Goal: Find specific page/section: Find specific page/section

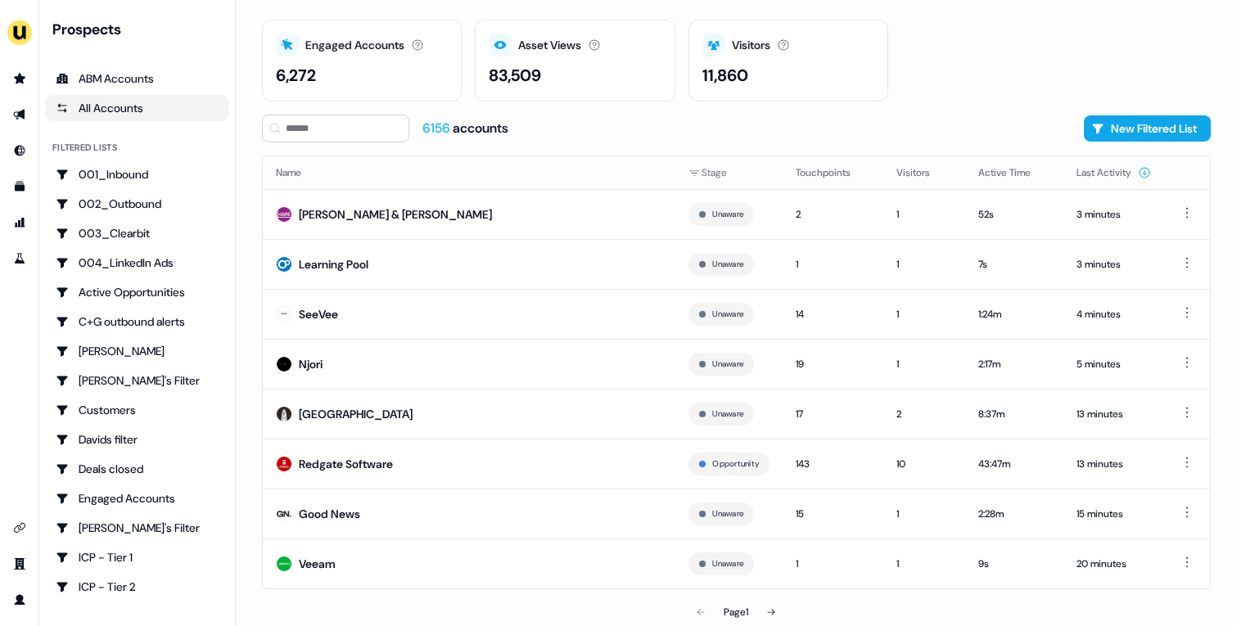
scroll to position [51, 0]
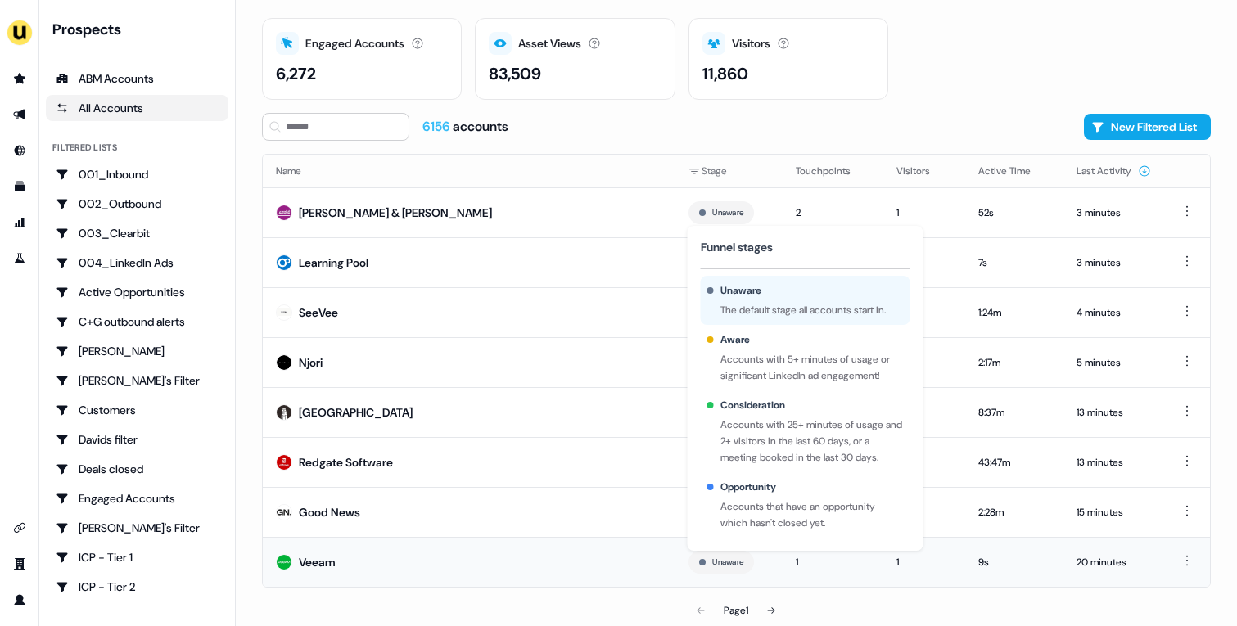
click at [784, 553] on td "1" at bounding box center [833, 562] width 101 height 50
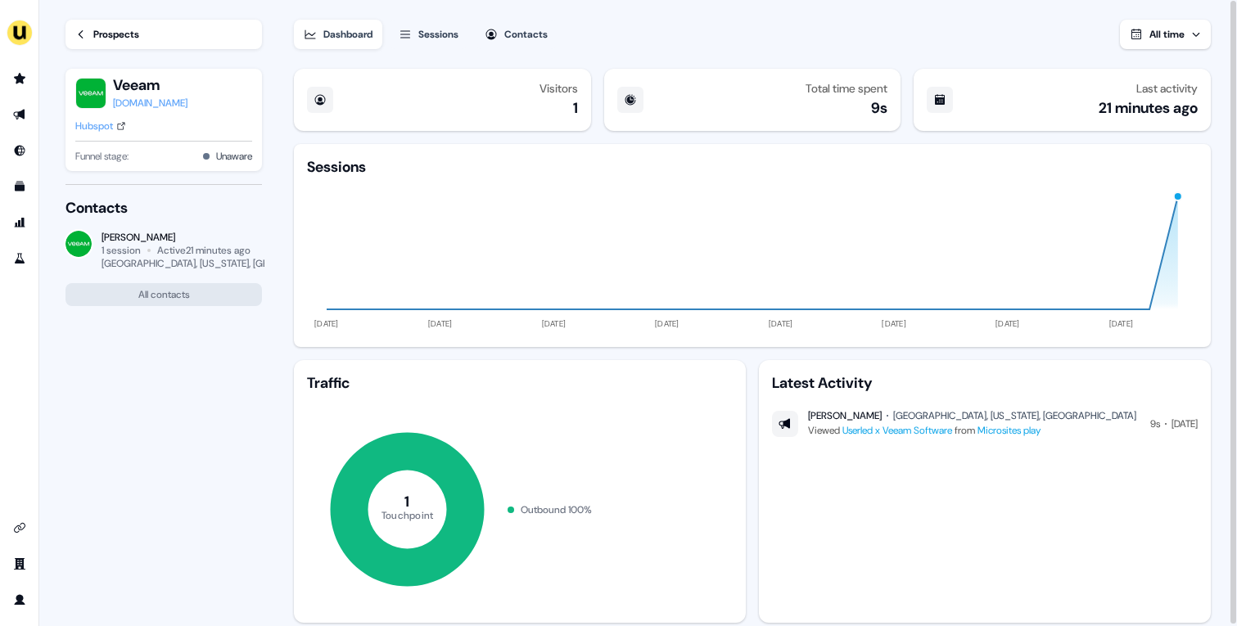
click at [151, 34] on link "Prospects" at bounding box center [163, 34] width 196 height 29
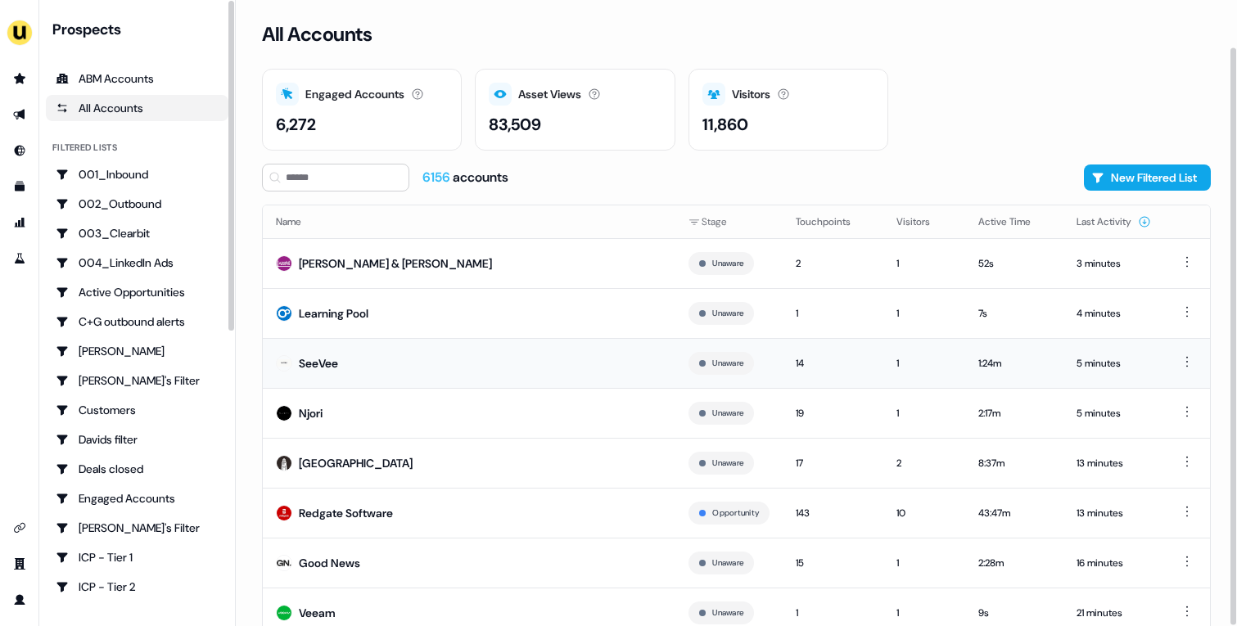
scroll to position [51, 0]
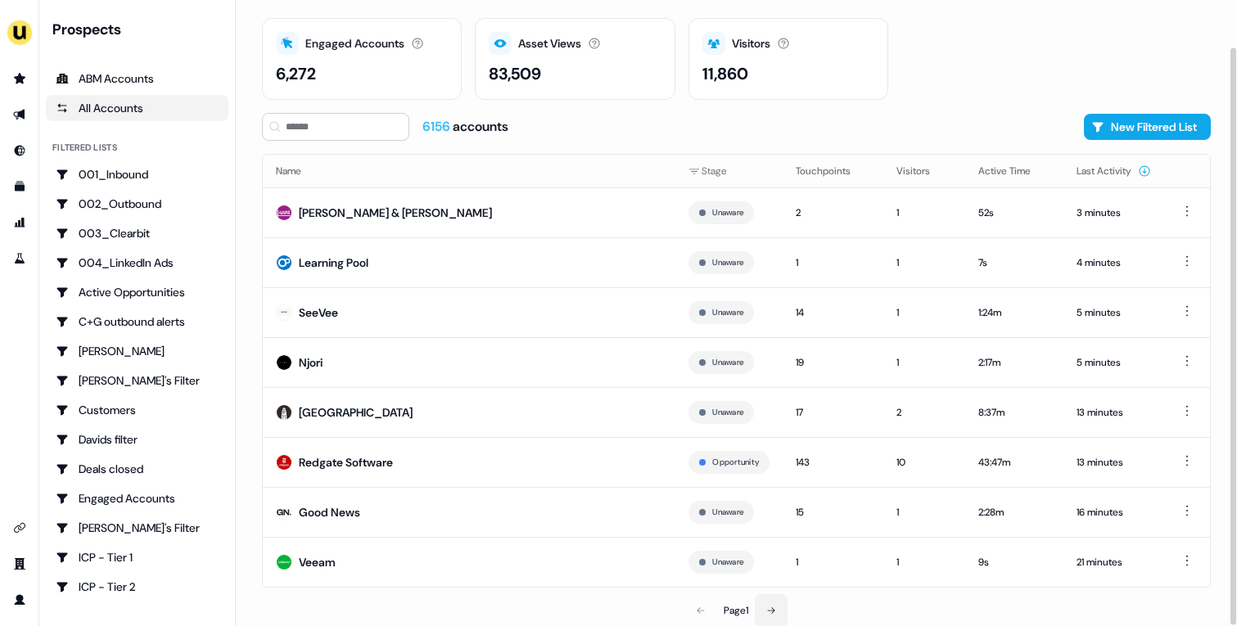
click at [774, 615] on button at bounding box center [771, 610] width 33 height 33
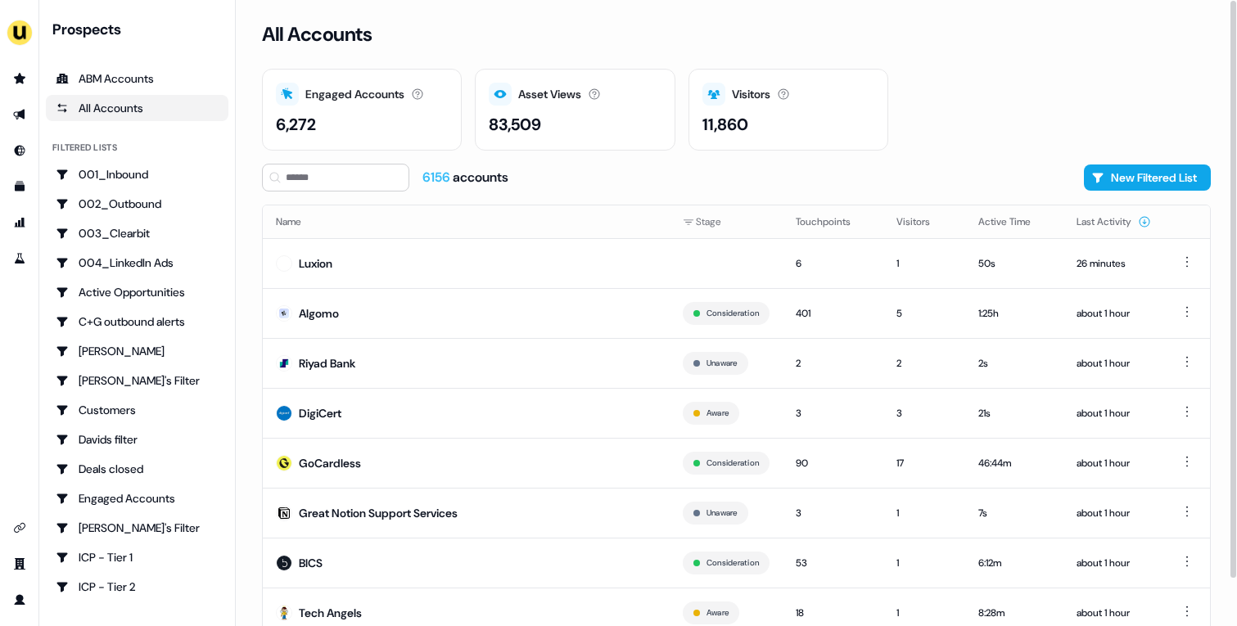
scroll to position [51, 0]
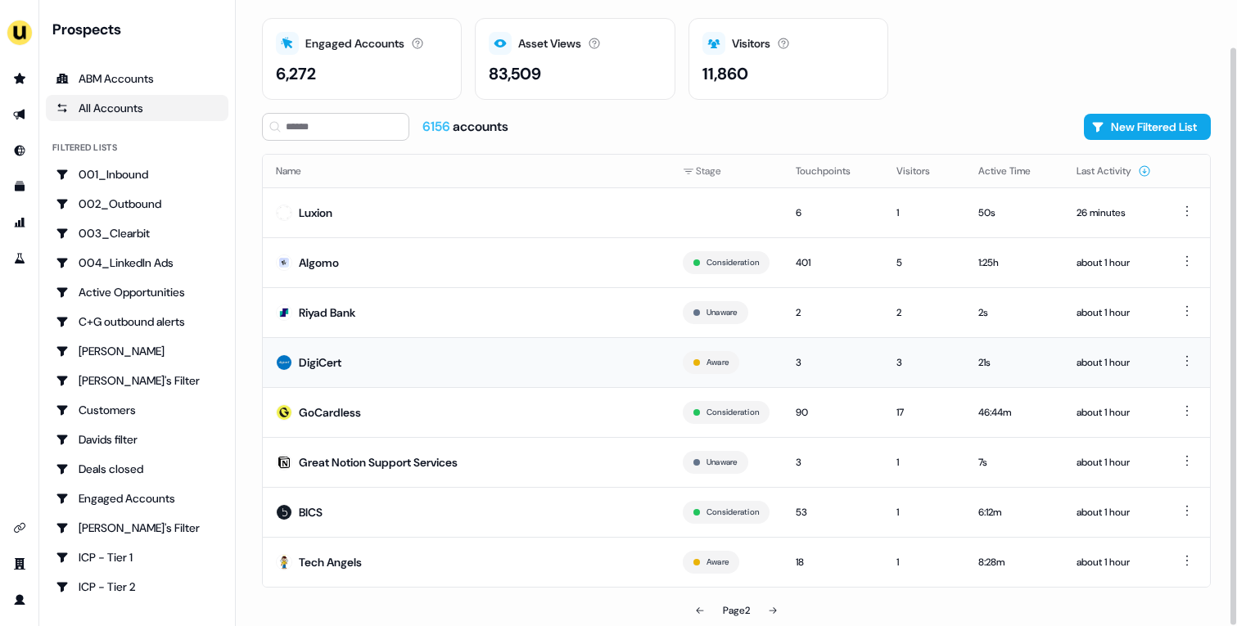
click at [448, 362] on td "DigiCert" at bounding box center [466, 362] width 407 height 50
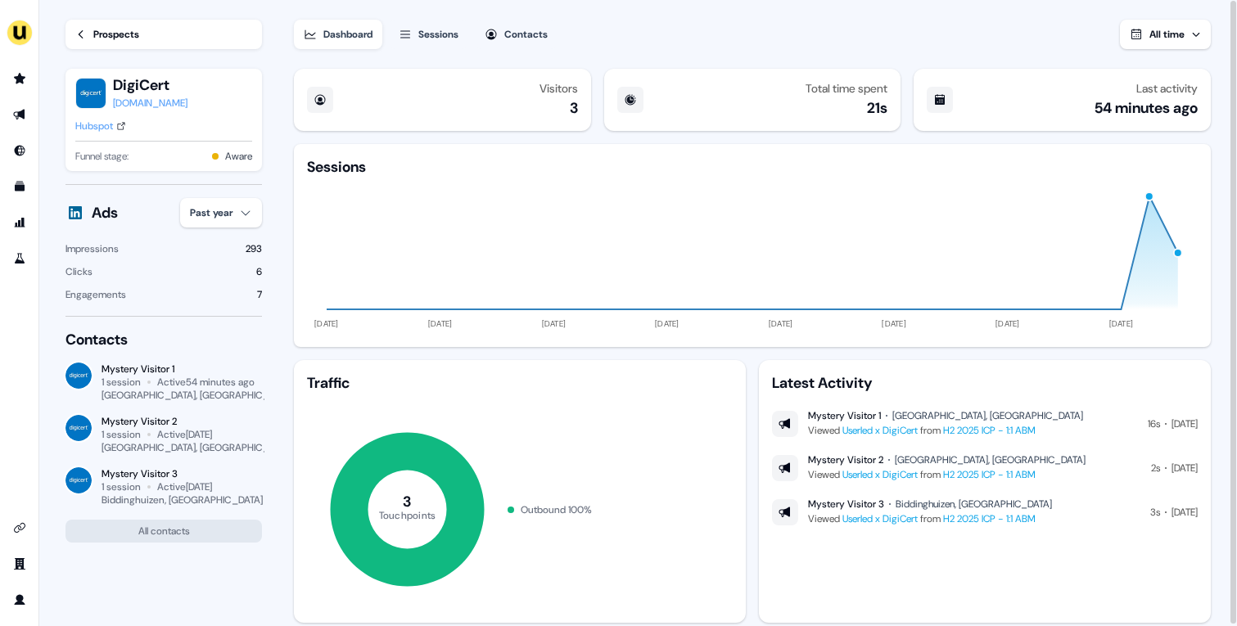
click at [138, 31] on div "Prospects" at bounding box center [116, 34] width 46 height 16
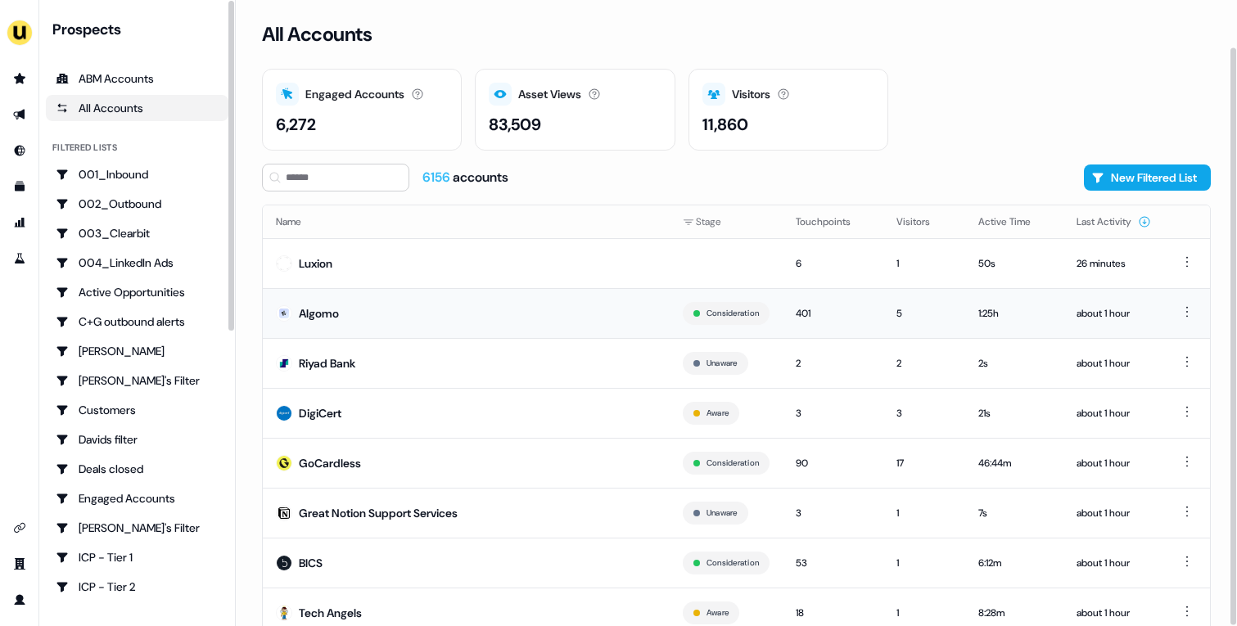
scroll to position [51, 0]
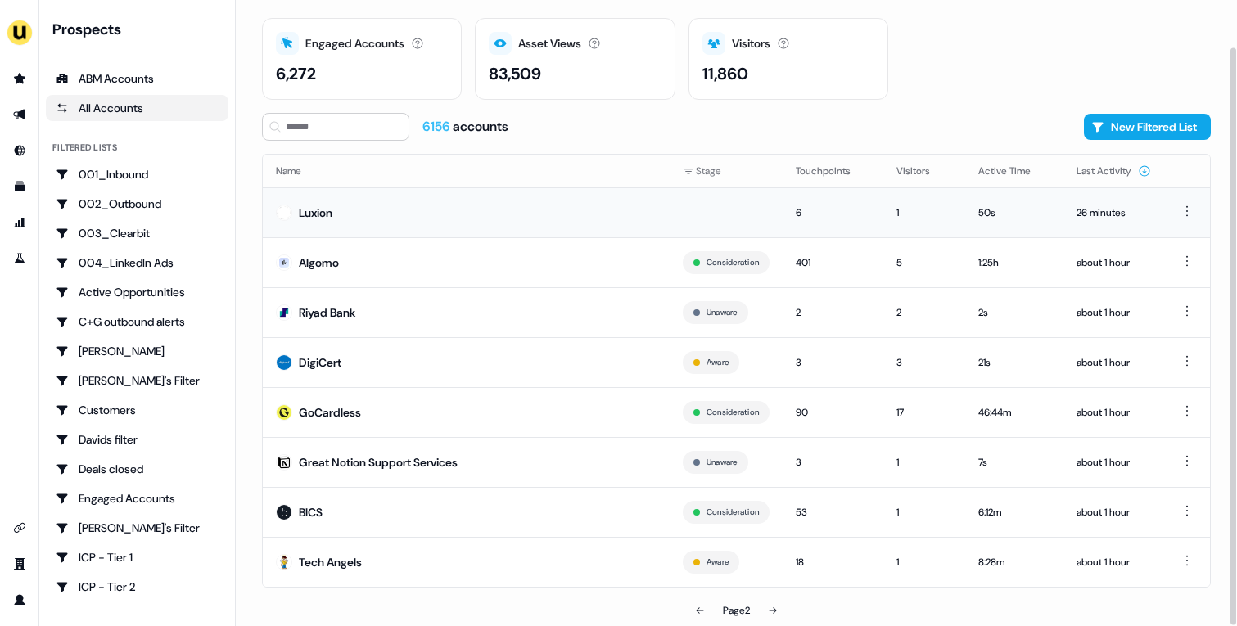
click at [452, 214] on td "Luxion" at bounding box center [466, 212] width 407 height 50
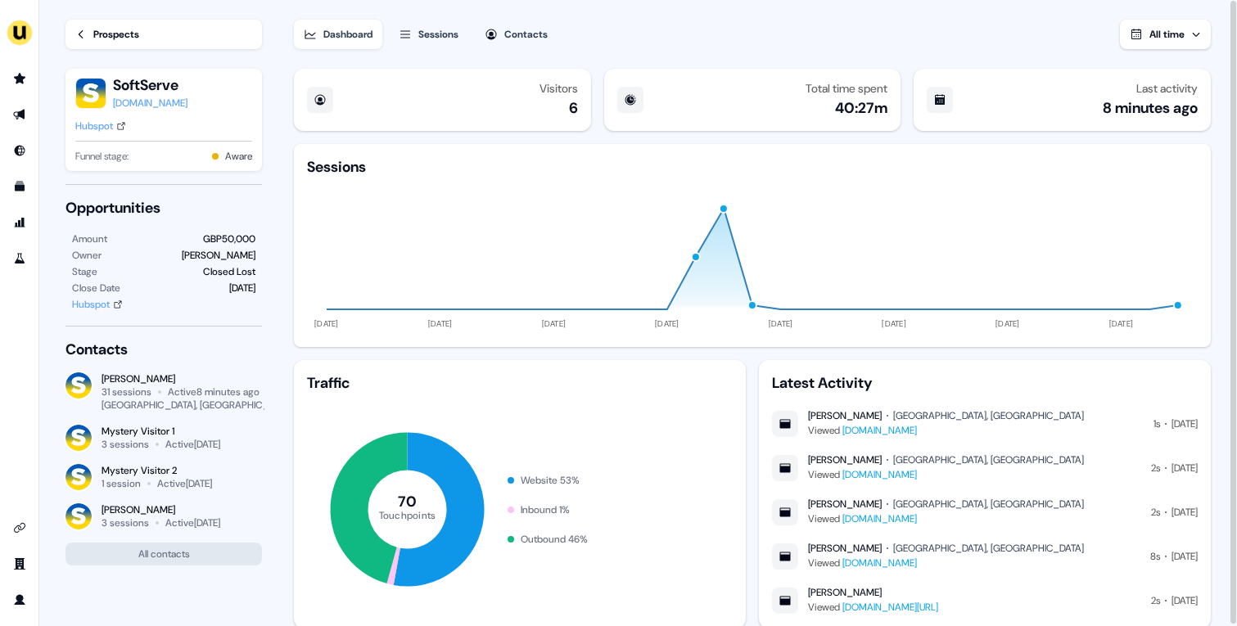
click at [112, 130] on div "Hubspot" at bounding box center [94, 126] width 38 height 16
